Goal: Ask a question

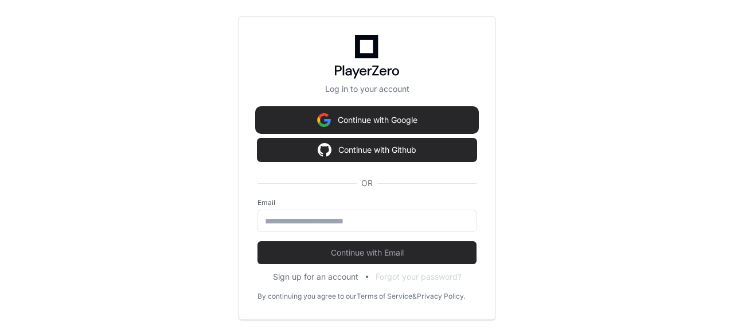
click at [405, 115] on button "Continue with Google" at bounding box center [367, 119] width 219 height 23
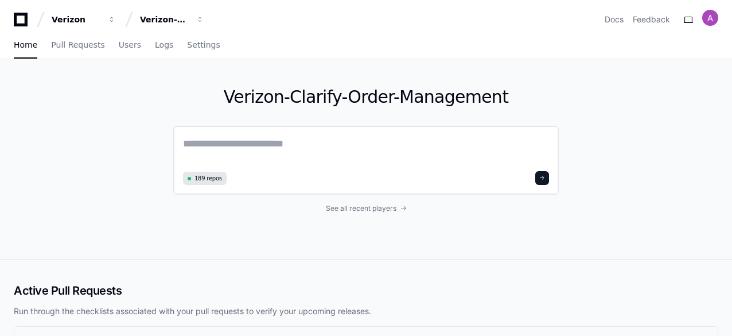
click at [294, 146] on textarea at bounding box center [366, 151] width 366 height 32
paste textarea "**********"
type textarea "**********"
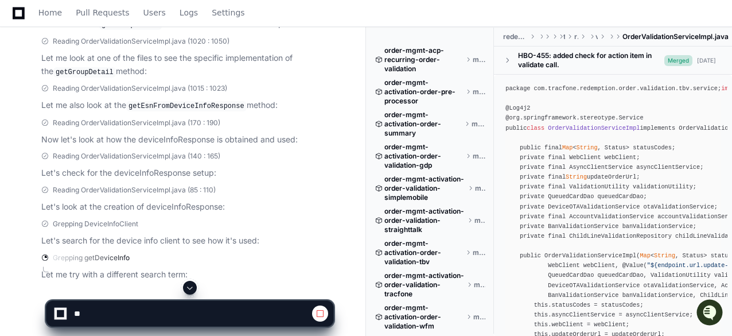
scroll to position [585, 0]
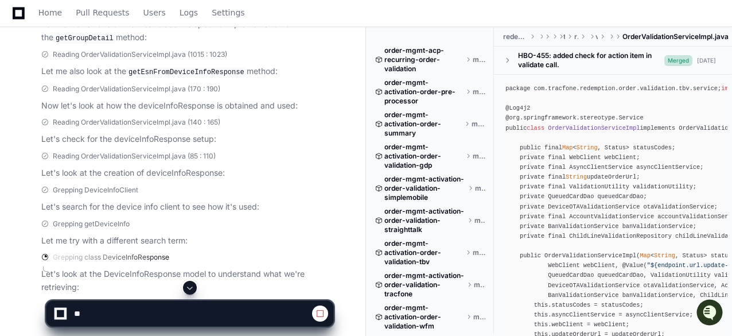
click at [189, 285] on span at bounding box center [189, 287] width 9 height 9
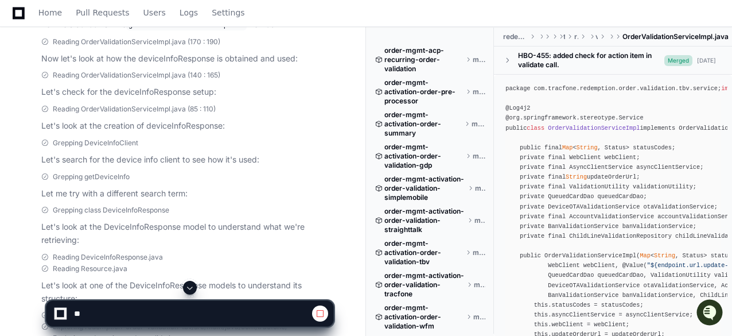
click at [189, 286] on span at bounding box center [189, 287] width 9 height 9
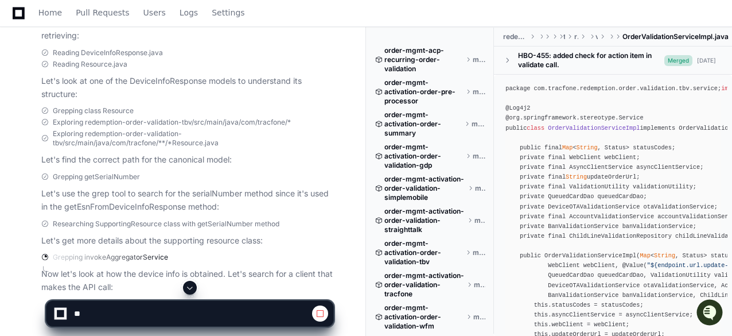
click at [192, 287] on span at bounding box center [189, 287] width 9 height 9
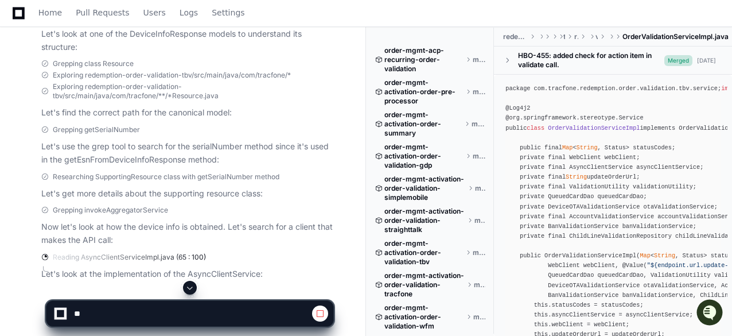
click at [189, 290] on span at bounding box center [189, 287] width 9 height 9
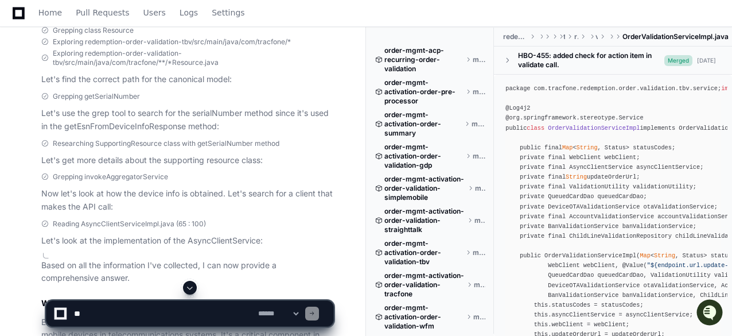
click at [192, 286] on span at bounding box center [189, 287] width 9 height 9
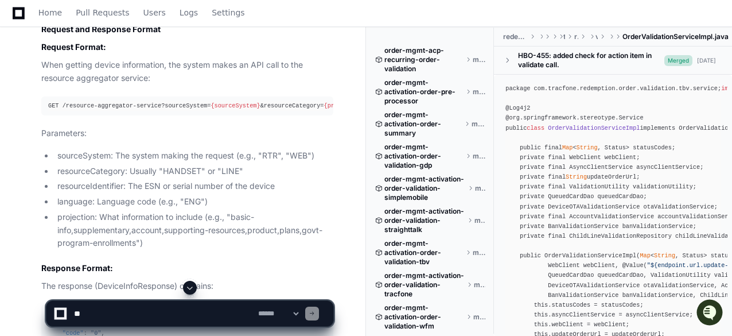
scroll to position [1588, 0]
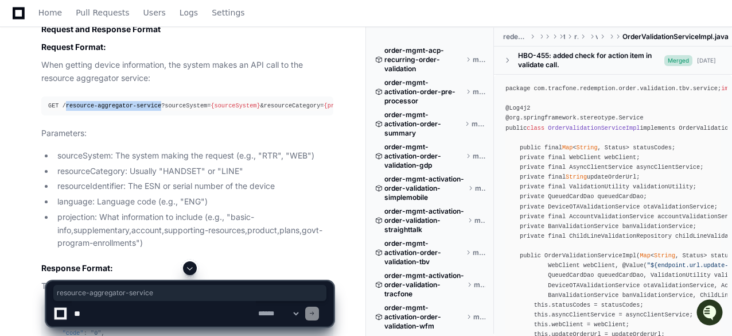
drag, startPoint x: 151, startPoint y: 103, endPoint x: 65, endPoint y: 104, distance: 85.5
click at [65, 104] on span "GET /resource-aggregator-service?sourceSystem=" at bounding box center [129, 105] width 162 height 7
copy span "resource-aggregator-service"
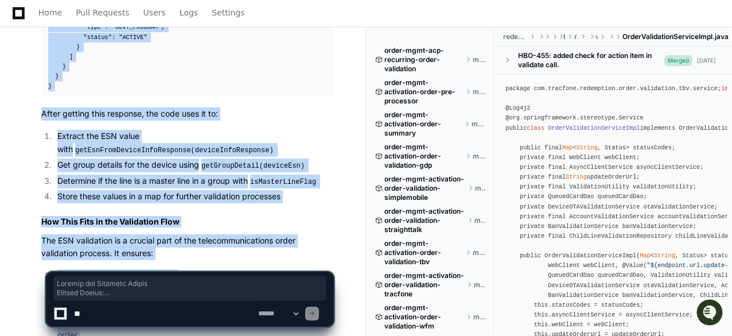
scroll to position [2228, 0]
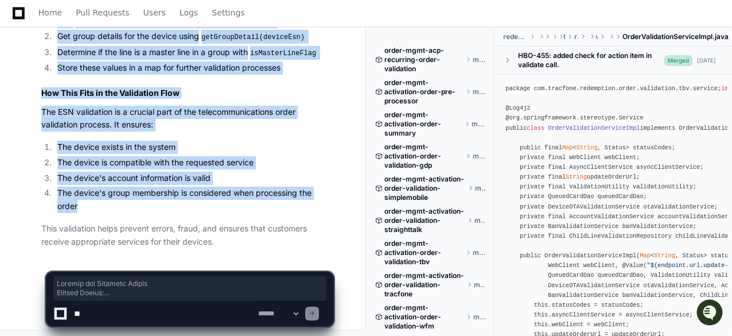
drag, startPoint x: 41, startPoint y: 119, endPoint x: 111, endPoint y: 206, distance: 112.1
copy article "Request and Response Format Request Format: When getting device information, th…"
